Goal: Book appointment/travel/reservation

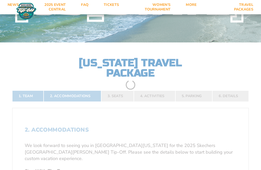
scroll to position [63, 0]
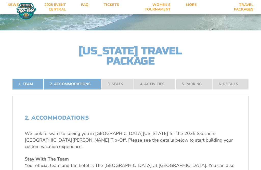
click at [118, 90] on nav "1. Team 2. Accommodations 3. Seats 4. Activities 5. Parking 6. Details" at bounding box center [130, 83] width 237 height 11
click at [114, 90] on nav "1. Team 2. Accommodations 3. Seats 4. Activities 5. Parking 6. Details" at bounding box center [130, 83] width 237 height 11
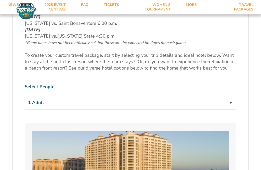
scroll to position [282, 0]
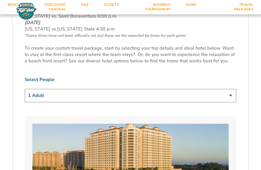
click at [236, 97] on select "1 Adult 2 Adults 3 Adults 4 Adults 2 Adults + 1 Child 2 Adults + 2 Children 2 A…" at bounding box center [131, 95] width 212 height 13
click at [234, 99] on select "1 Adult 2 Adults 3 Adults 4 Adults 2 Adults + 1 Child 2 Adults + 2 Children 2 A…" at bounding box center [131, 95] width 212 height 13
click at [229, 94] on select "1 Adult 2 Adults 3 Adults 4 Adults 2 Adults + 1 Child 2 Adults + 2 Children 2 A…" at bounding box center [131, 95] width 212 height 13
click at [233, 99] on select "1 Adult 2 Adults 3 Adults 4 Adults 2 Adults + 1 Child 2 Adults + 2 Children 2 A…" at bounding box center [131, 95] width 212 height 13
click at [231, 95] on select "1 Adult 2 Adults 3 Adults 4 Adults 2 Adults + 1 Child 2 Adults + 2 Children 2 A…" at bounding box center [131, 95] width 212 height 13
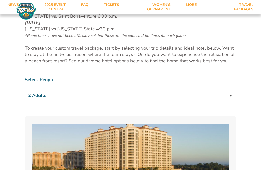
click at [232, 93] on select "1 Adult 2 Adults 3 Adults 4 Adults 2 Adults + 1 Child 2 Adults + 2 Children 2 A…" at bounding box center [131, 95] width 212 height 13
click at [227, 97] on select "1 Adult 2 Adults 3 Adults 4 Adults 2 Adults + 1 Child 2 Adults + 2 Children 2 A…" at bounding box center [131, 95] width 212 height 13
select select "2 Adults"
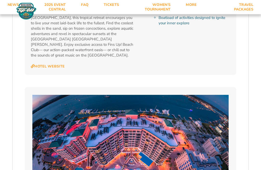
scroll to position [904, 0]
click at [60, 64] on link "Hotel Website" at bounding box center [48, 66] width 34 height 5
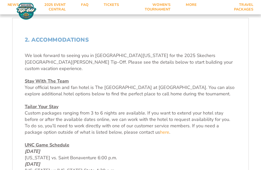
scroll to position [146, 0]
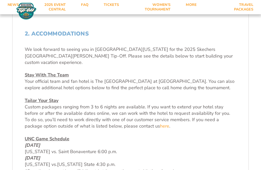
click at [47, 104] on u "Tailor Your Stay" at bounding box center [42, 101] width 34 height 6
click at [50, 104] on u "Tailor Your Stay" at bounding box center [42, 101] width 34 height 6
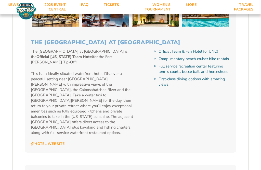
scroll to position [533, 0]
click at [50, 141] on link "Hotel Website" at bounding box center [48, 143] width 34 height 5
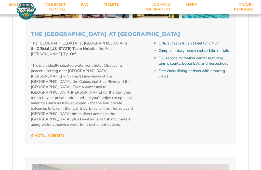
click at [53, 133] on link "Hotel Website" at bounding box center [48, 135] width 34 height 5
